Goal: Check status: Check status

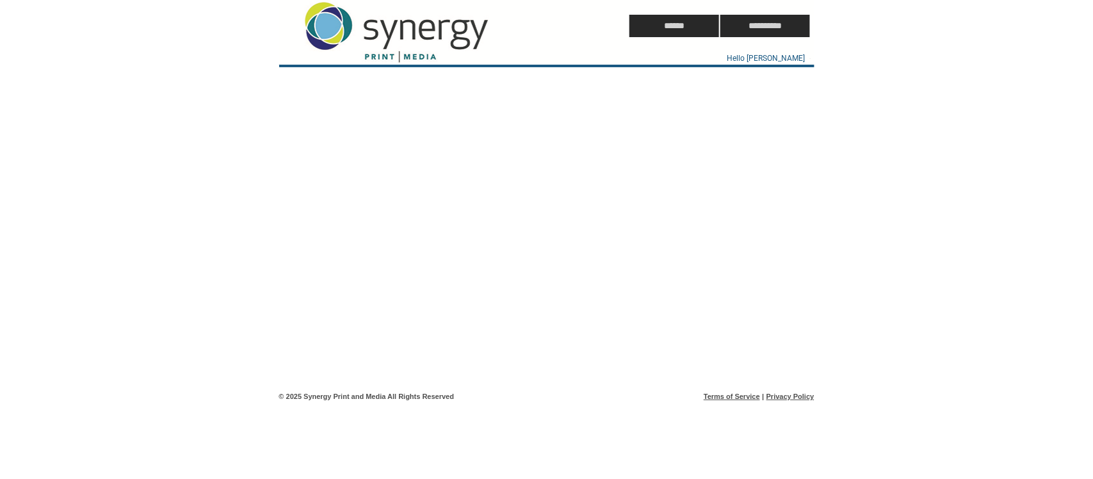
click at [420, 27] on td at bounding box center [430, 26] width 303 height 52
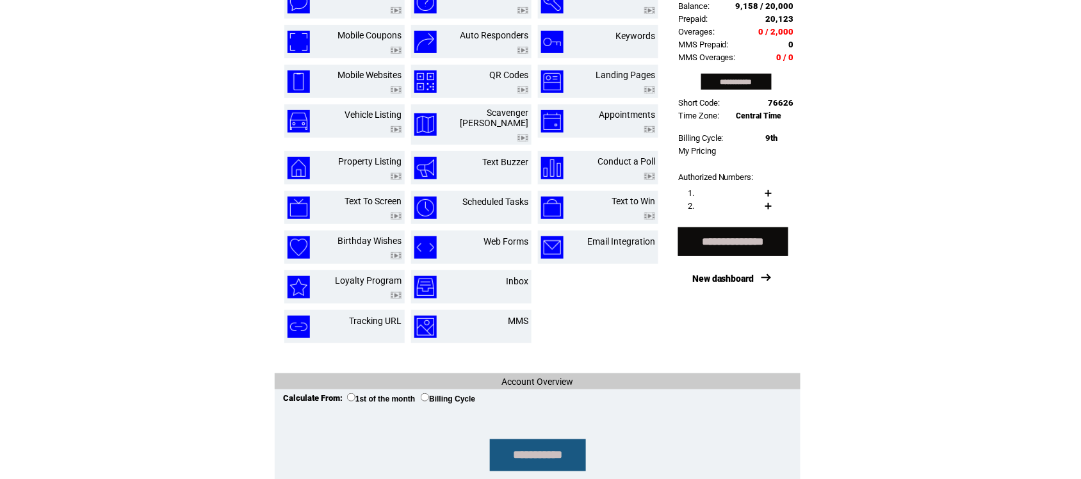
scroll to position [92, 0]
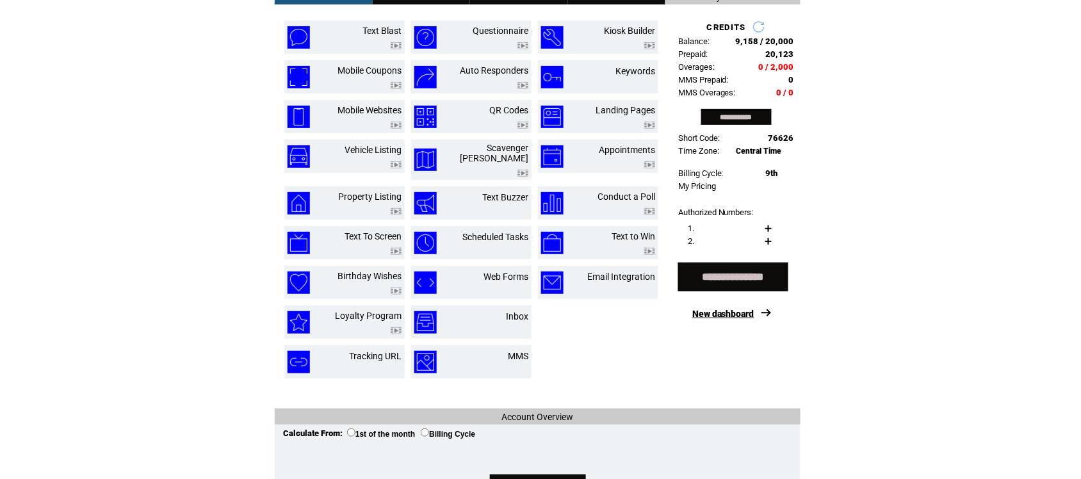
click at [732, 319] on link "New dashboard" at bounding box center [723, 314] width 62 height 10
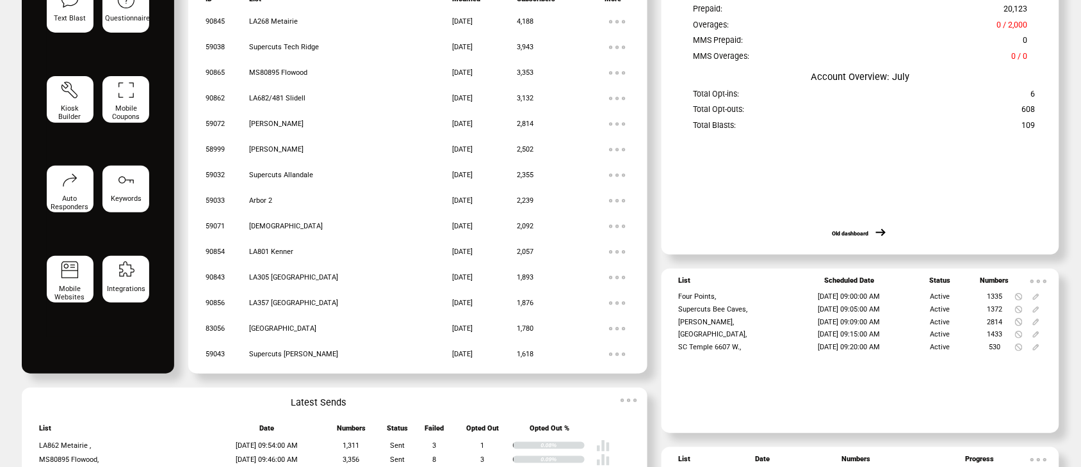
scroll to position [206, 0]
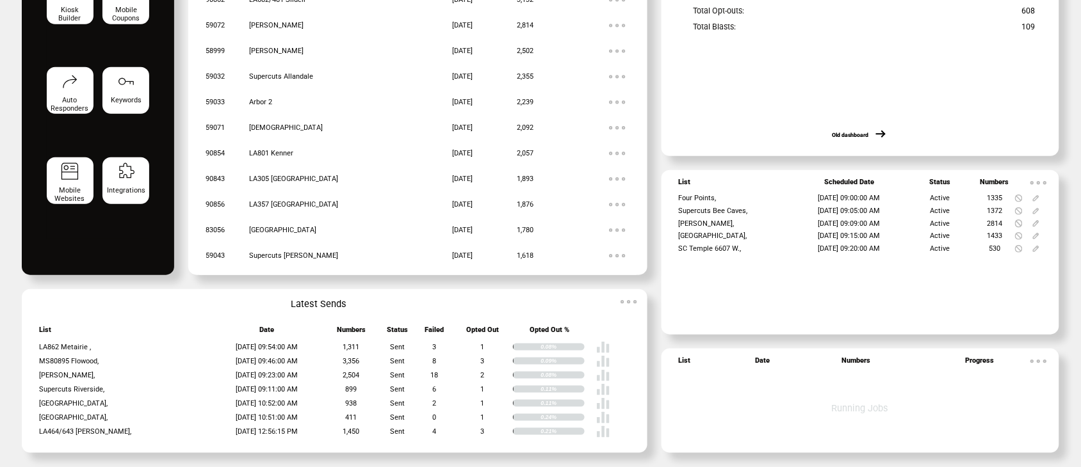
click at [622, 296] on img at bounding box center [629, 302] width 26 height 26
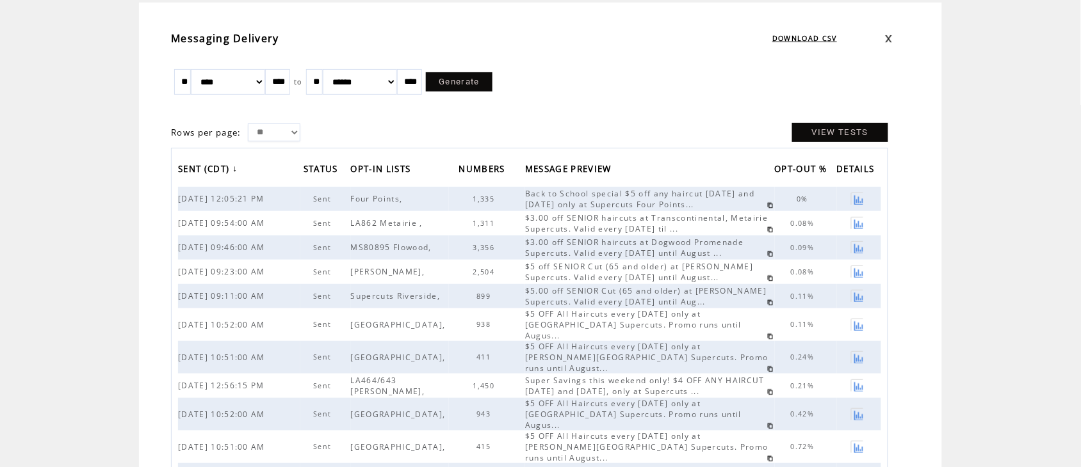
scroll to position [106, 0]
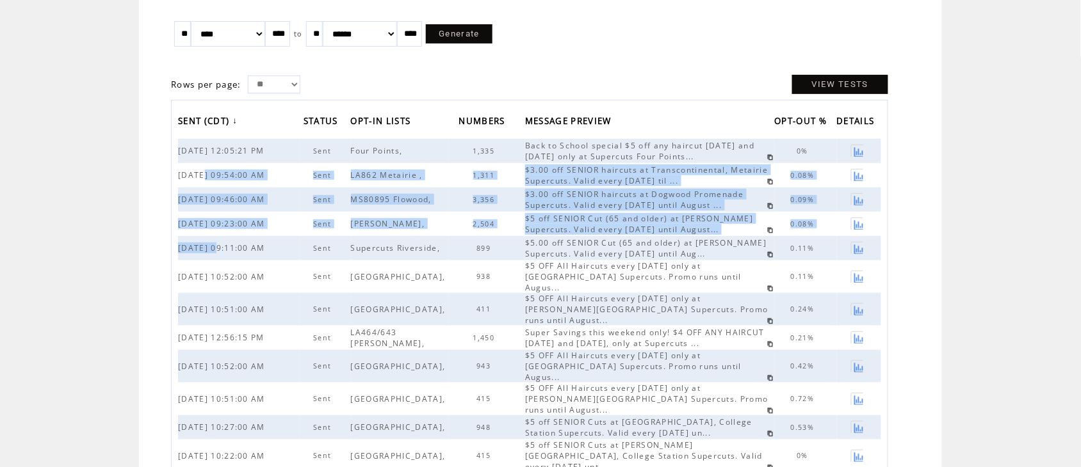
drag, startPoint x: 225, startPoint y: 250, endPoint x: 207, endPoint y: 177, distance: 75.3
click at [207, 177] on tbody "08/11/2025 12:05:21 PM Sent Four Points, 1,335 Back to School special $5 off an…" at bounding box center [529, 415] width 703 height 553
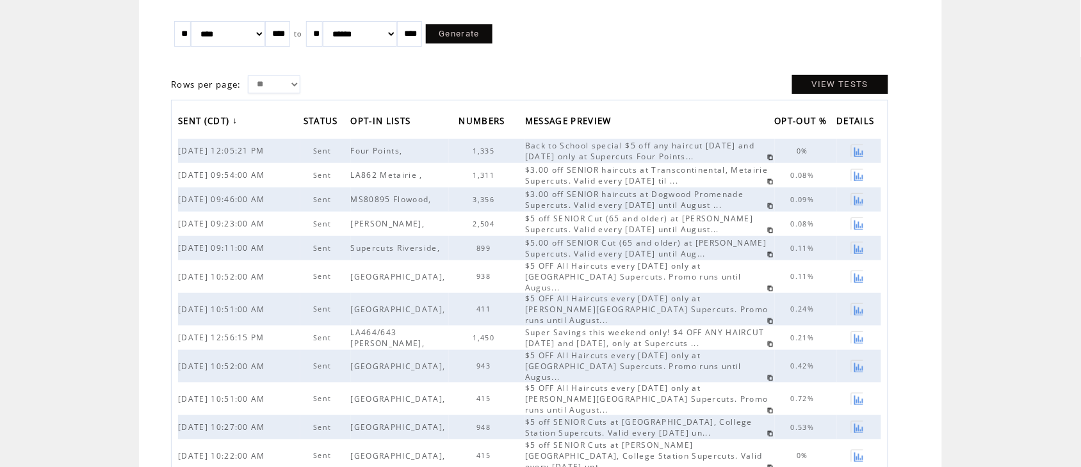
click at [106, 182] on td "Messaging Delivery DOWNLOAD CSV ** ******* ******** ***** ***** *** **** **** *…" at bounding box center [540, 362] width 1081 height 814
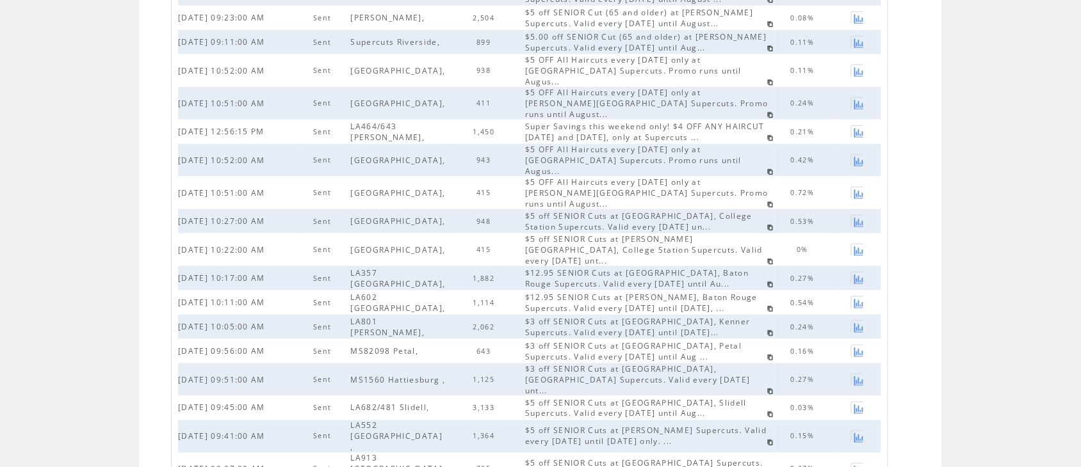
scroll to position [341, 0]
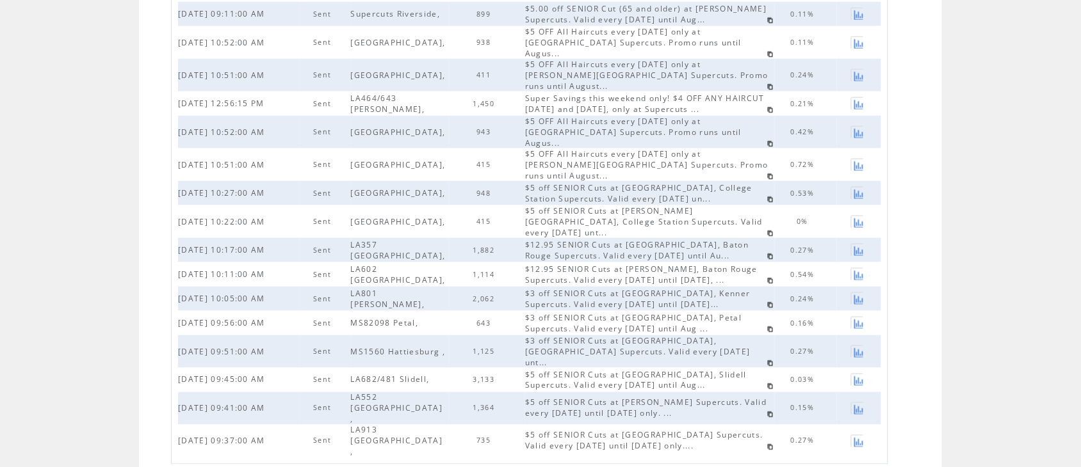
click at [48, 276] on td "Messaging Delivery DOWNLOAD CSV ** ******* ******** ***** ***** *** **** **** *…" at bounding box center [540, 127] width 1081 height 814
click at [539, 467] on span "2" at bounding box center [537, 471] width 4 height 9
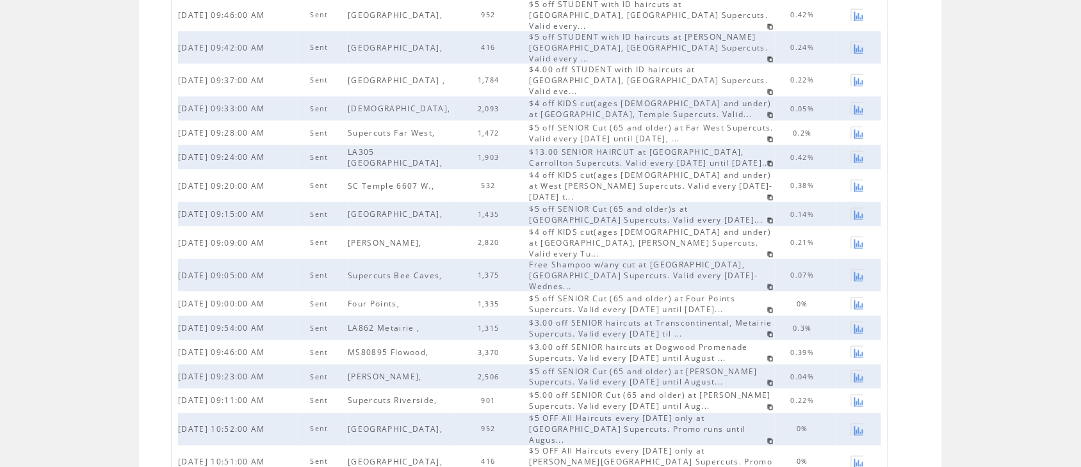
scroll to position [341, 0]
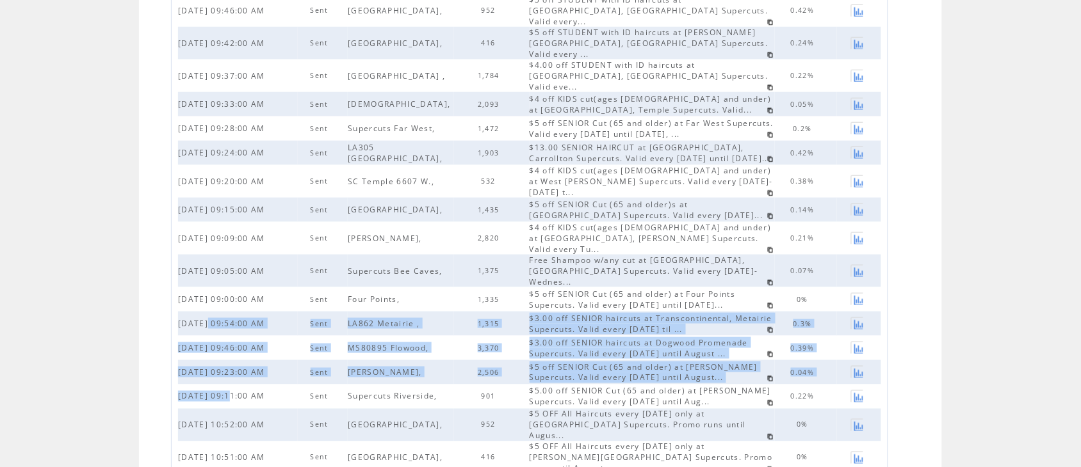
drag, startPoint x: 222, startPoint y: 311, endPoint x: 213, endPoint y: 257, distance: 53.9
click at [213, 257] on tbody "[DATE] 09:34:00 AM Sent LA477 [PERSON_NAME], 806 $4 off SENIOR Cuts at [GEOGRAP…" at bounding box center [529, 190] width 703 height 570
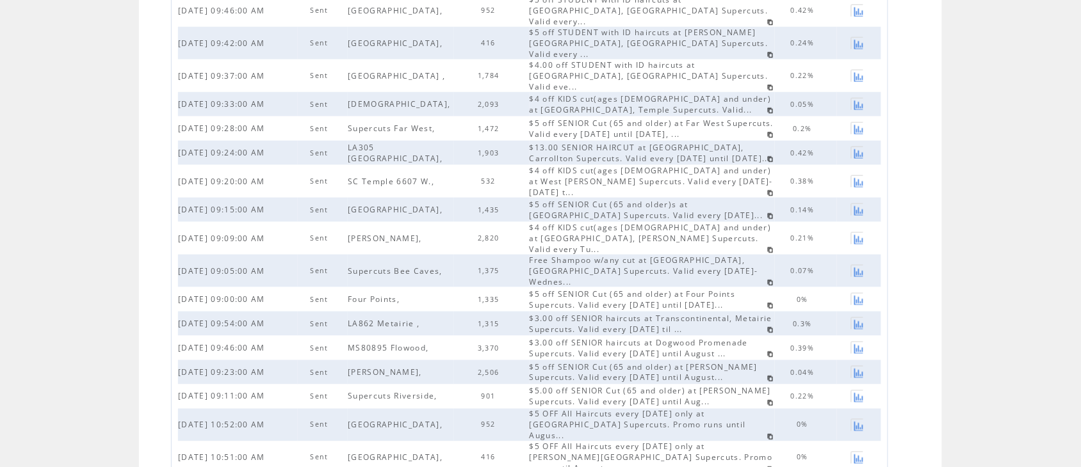
drag, startPoint x: 90, startPoint y: 274, endPoint x: 606, endPoint y: 397, distance: 531.1
click at [92, 274] on td "Messaging Delivery DOWNLOAD CSV ** ******* ******** ***** ***** *** **** **** *…" at bounding box center [540, 135] width 1081 height 830
